Goal: Check status: Check status

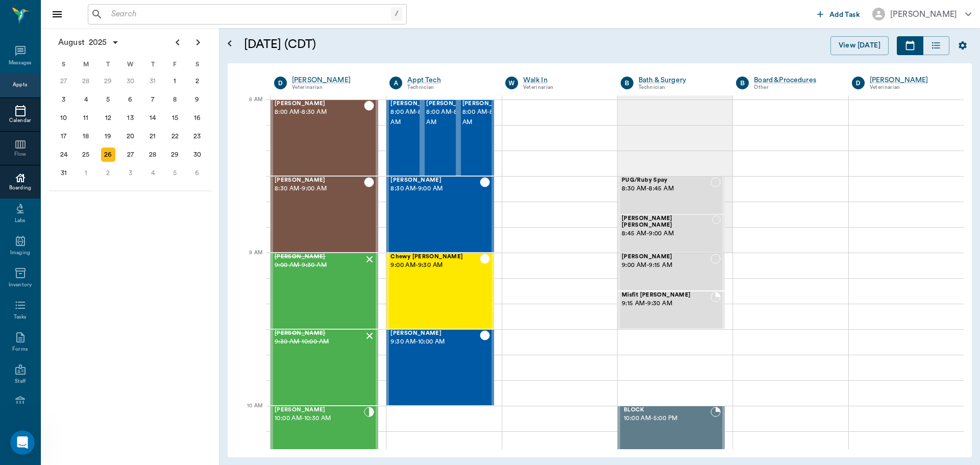
click at [8, 183] on div at bounding box center [20, 178] width 40 height 12
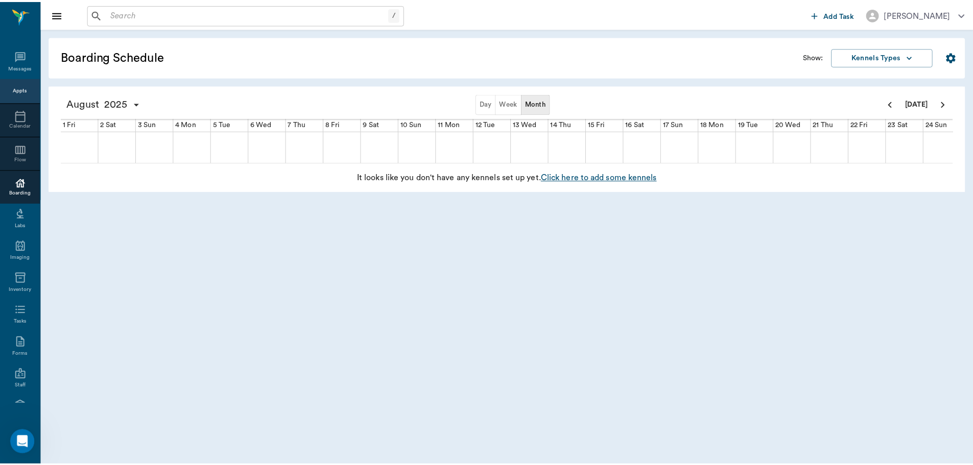
scroll to position [0, 273]
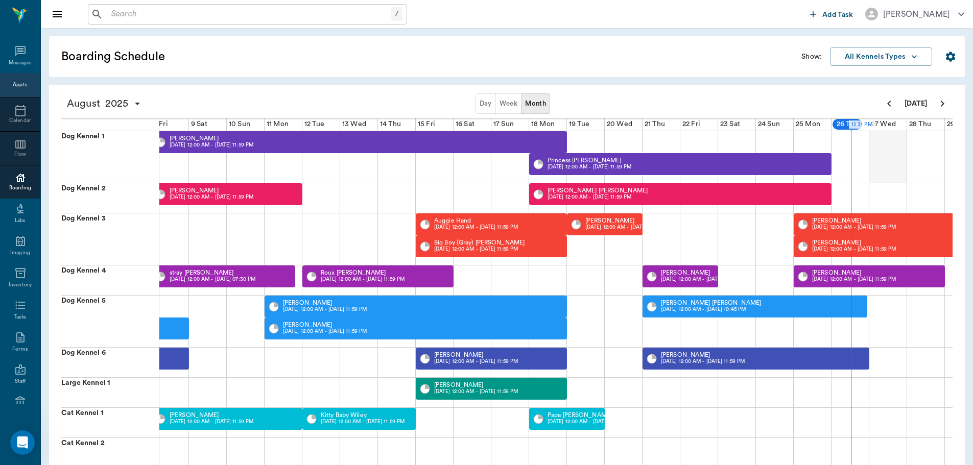
drag, startPoint x: 924, startPoint y: 147, endPoint x: 874, endPoint y: 170, distance: 55.1
click at [874, 171] on div "[PERSON_NAME] [DATE] 12:00 AM - [DATE] 11:59 PM Princess [PERSON_NAME] [DATE] 1…" at bounding box center [472, 157] width 1171 height 52
click at [949, 108] on button "Next page" at bounding box center [942, 103] width 20 height 20
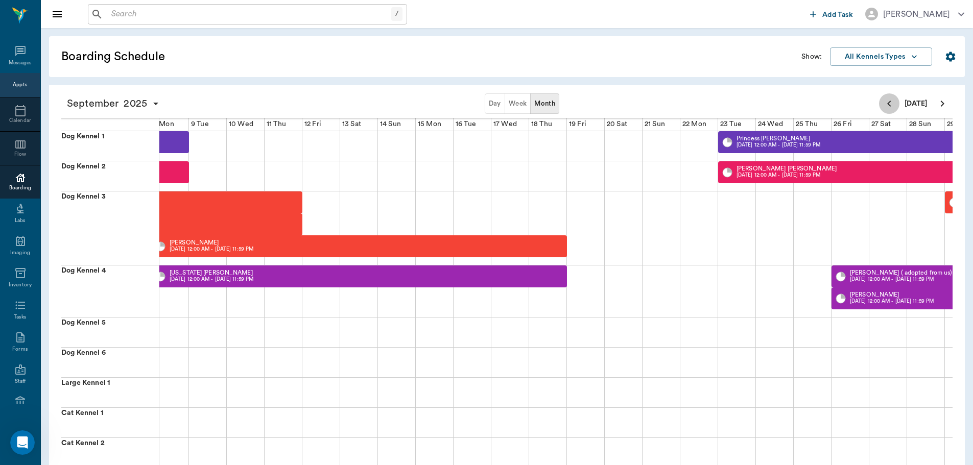
click at [889, 109] on icon "Previous page" at bounding box center [889, 104] width 12 height 12
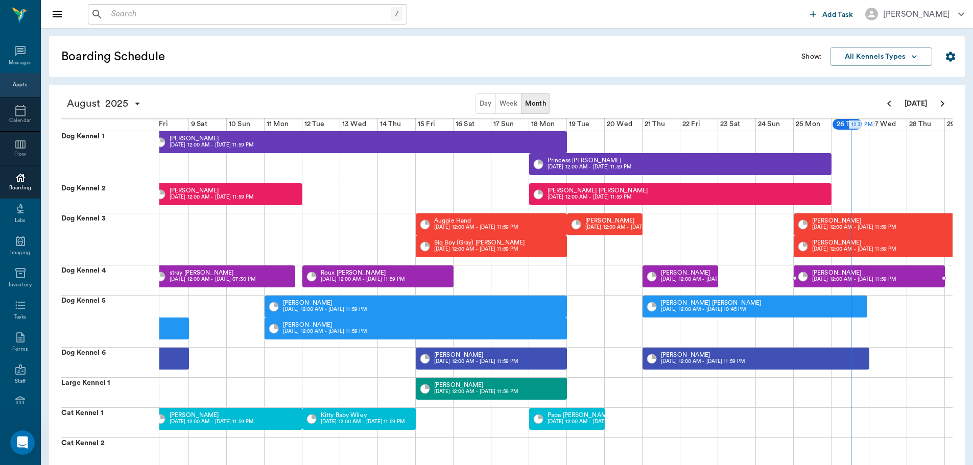
click at [881, 280] on p "[DATE] 12:00 AM - [DATE] 11:59 PM" at bounding box center [854, 280] width 84 height 8
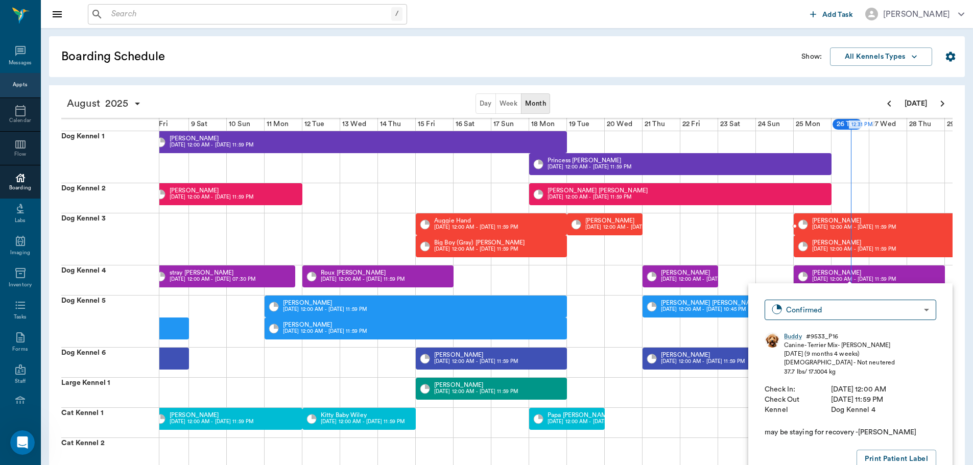
click at [857, 225] on p "[DATE] 12:00 AM - [DATE] 11:59 PM" at bounding box center [854, 228] width 84 height 8
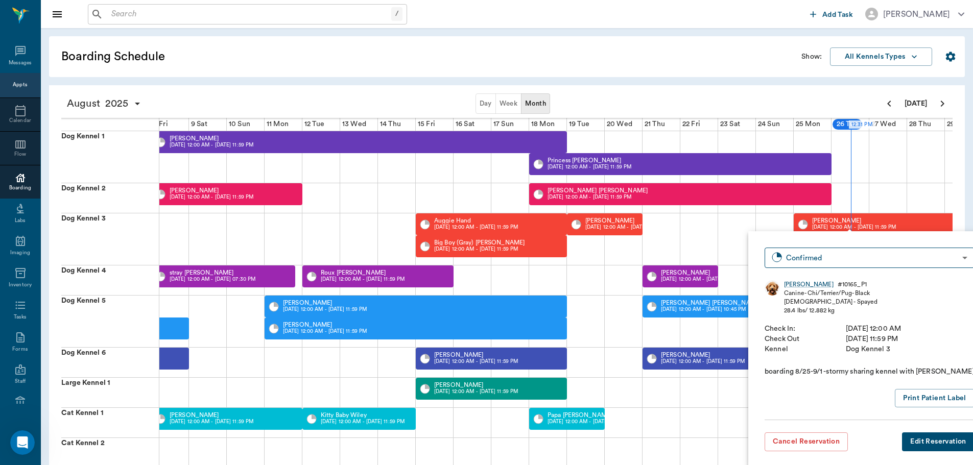
click at [810, 107] on div "Day Week Month" at bounding box center [513, 103] width 732 height 20
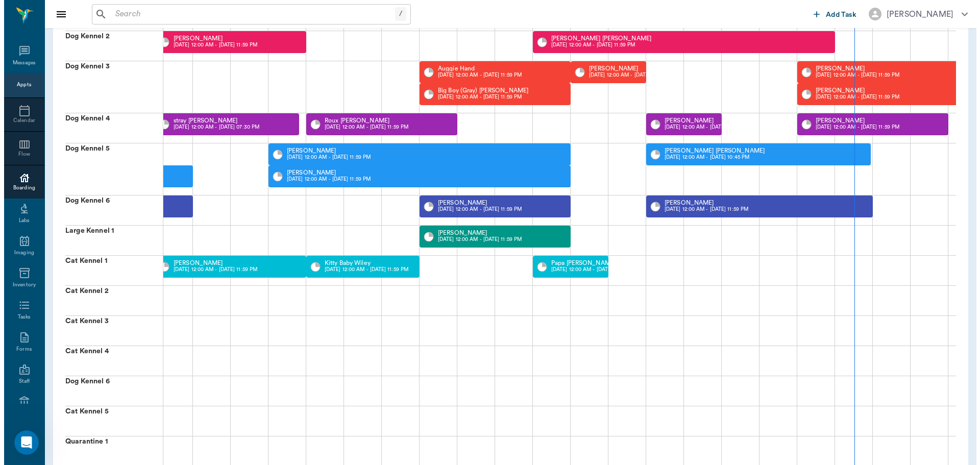
scroll to position [0, 0]
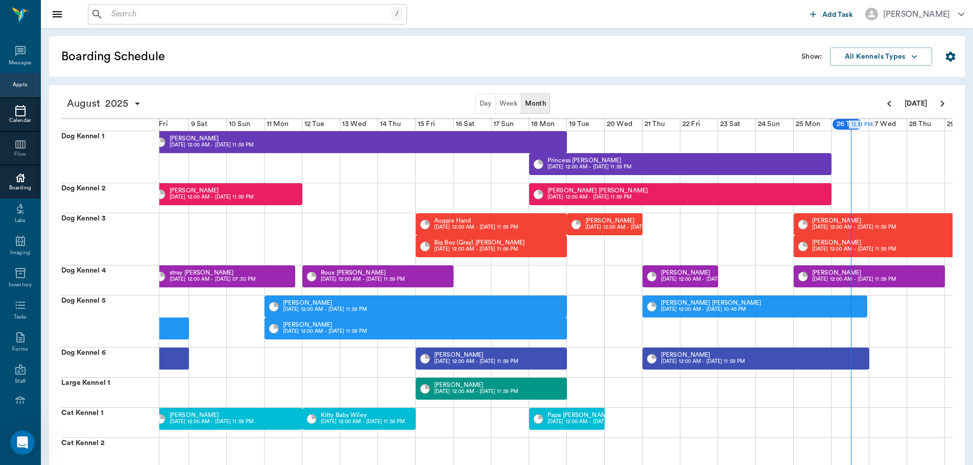
click at [18, 117] on div "Calendar" at bounding box center [20, 121] width 40 height 8
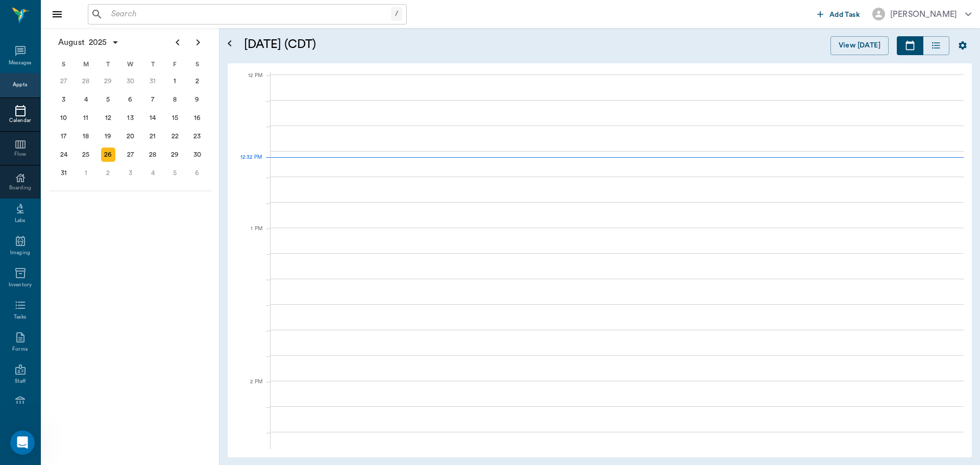
scroll to position [613, 0]
